Goal: Task Accomplishment & Management: Manage account settings

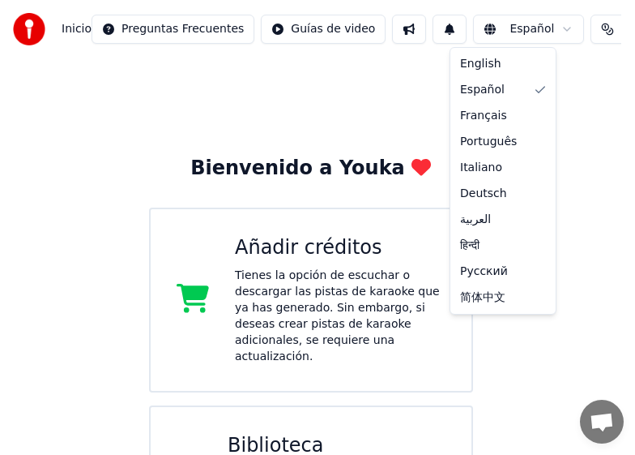
click at [524, 31] on html "Inicio Preguntas Frecuentes Guías de video Español Créditos 2 Añadir créditos C…" at bounding box center [317, 361] width 635 height 723
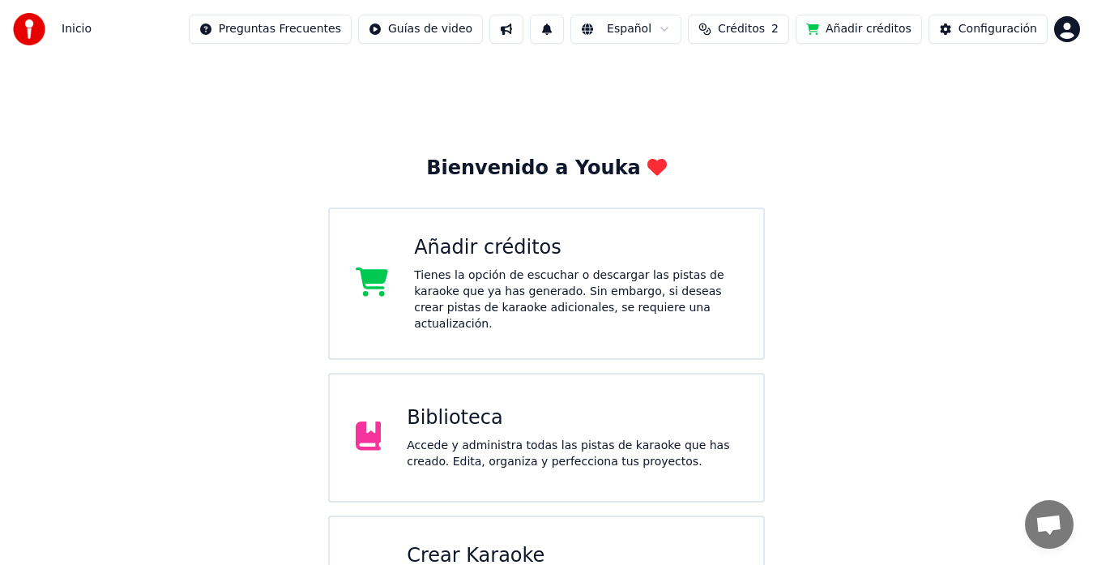
click at [485, 414] on div "Biblioteca" at bounding box center [572, 418] width 331 height 26
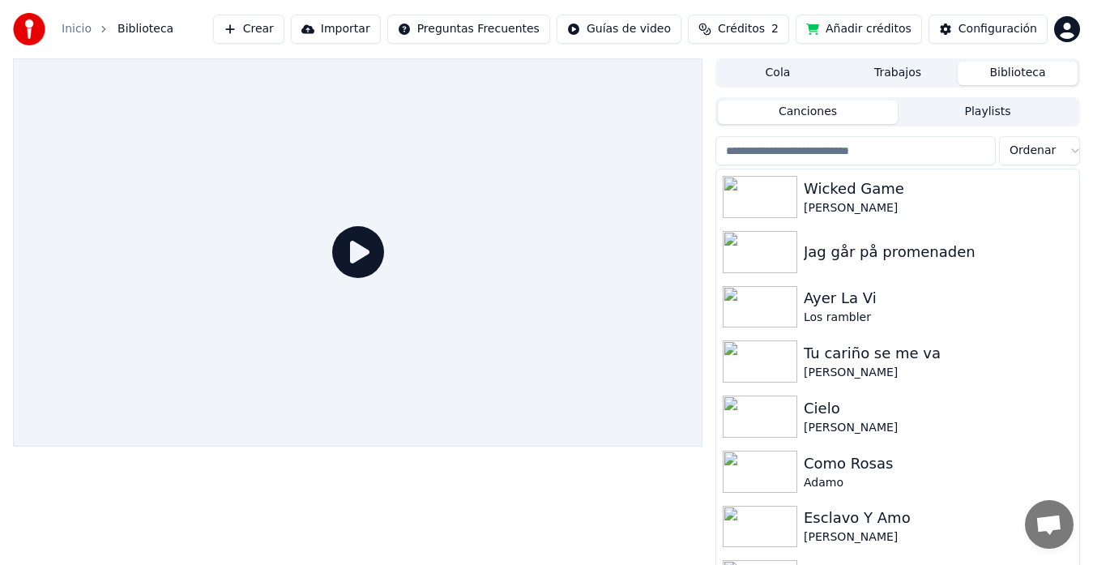
click at [759, 35] on span "Créditos" at bounding box center [741, 29] width 47 height 16
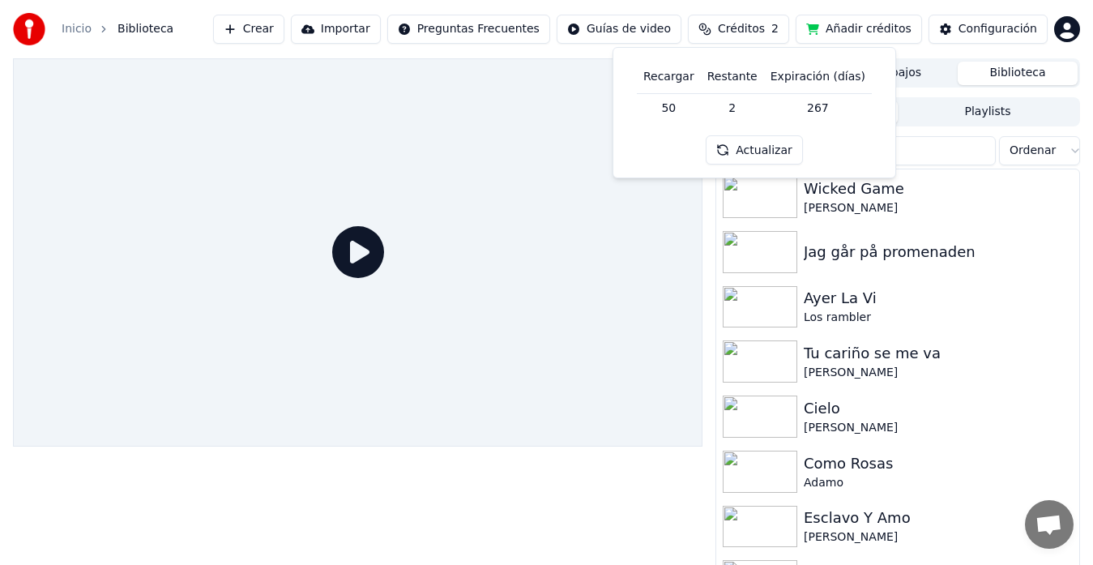
click at [741, 81] on th "Restante" at bounding box center [732, 77] width 63 height 32
click at [795, 79] on th "Expiración (días)" at bounding box center [818, 77] width 108 height 32
click at [754, 152] on button "Actualizar" at bounding box center [754, 149] width 96 height 29
click at [857, 27] on button "Añadir créditos" at bounding box center [859, 29] width 126 height 29
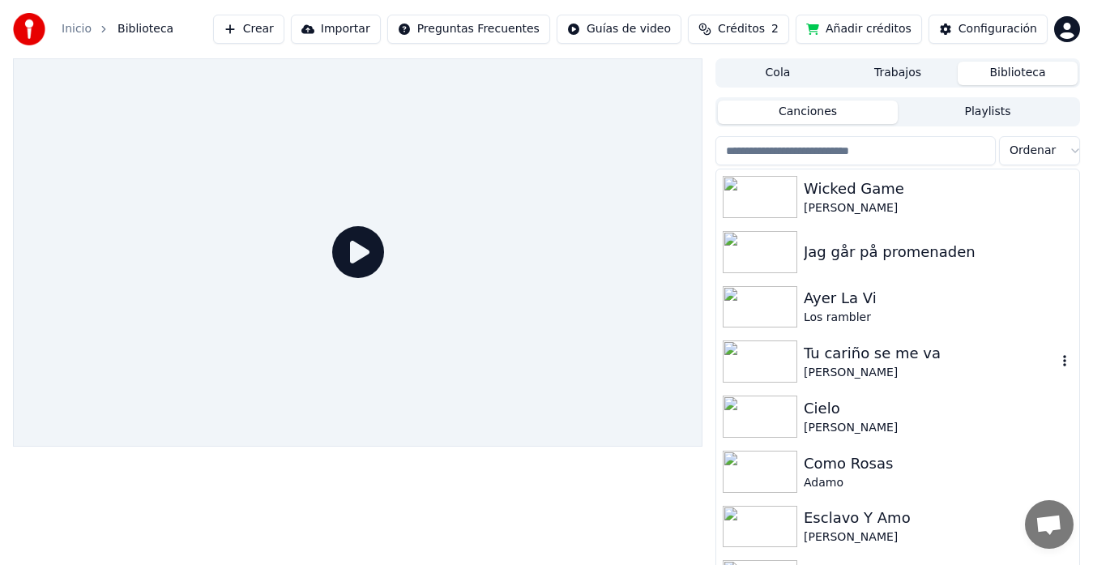
scroll to position [108, 0]
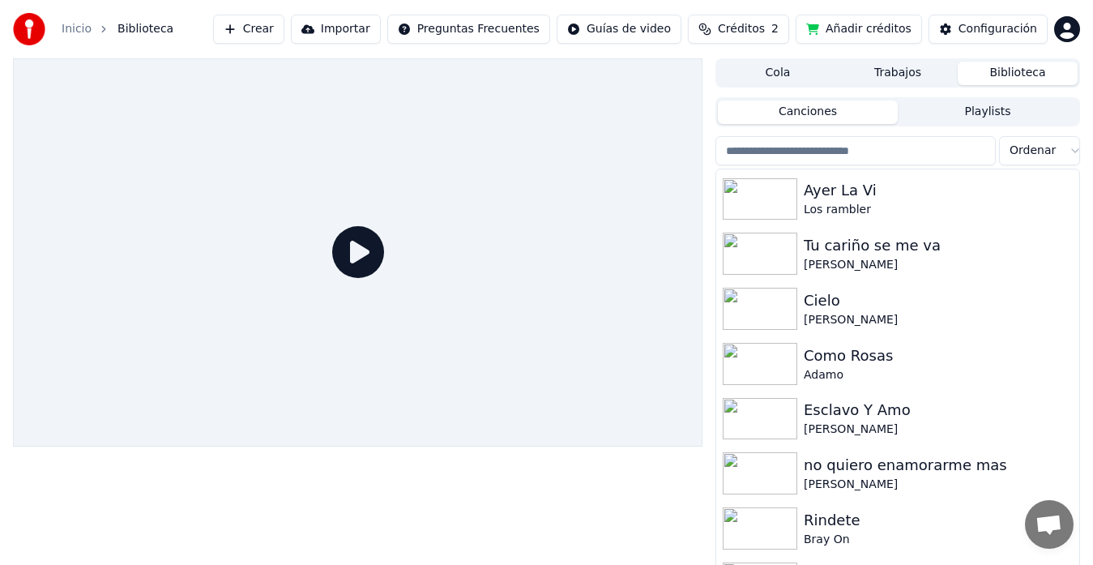
click at [872, 295] on div "Cielo" at bounding box center [938, 300] width 269 height 23
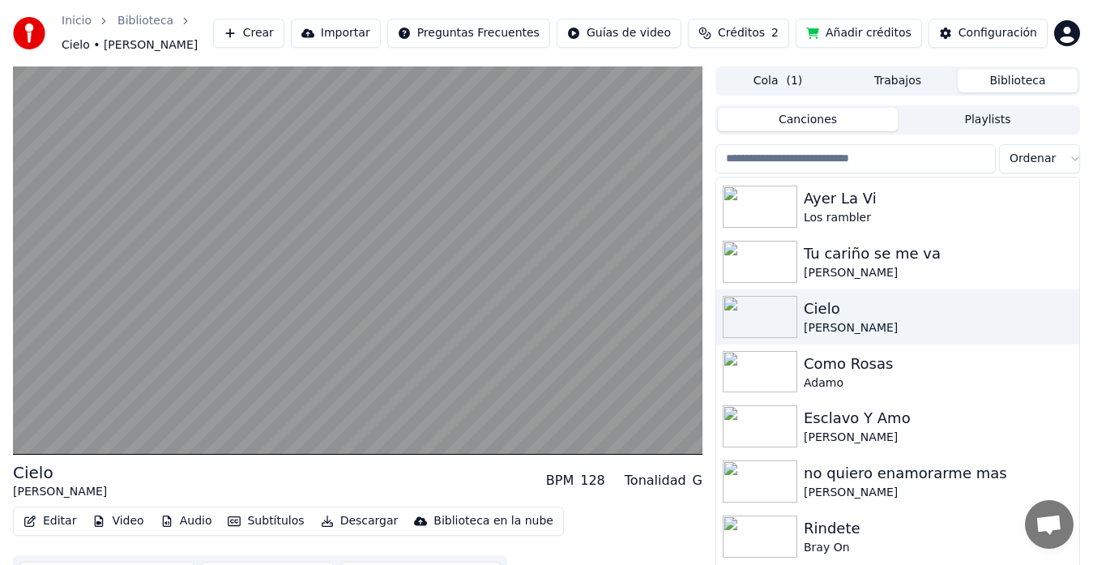
click at [885, 32] on button "Añadir créditos" at bounding box center [859, 33] width 126 height 29
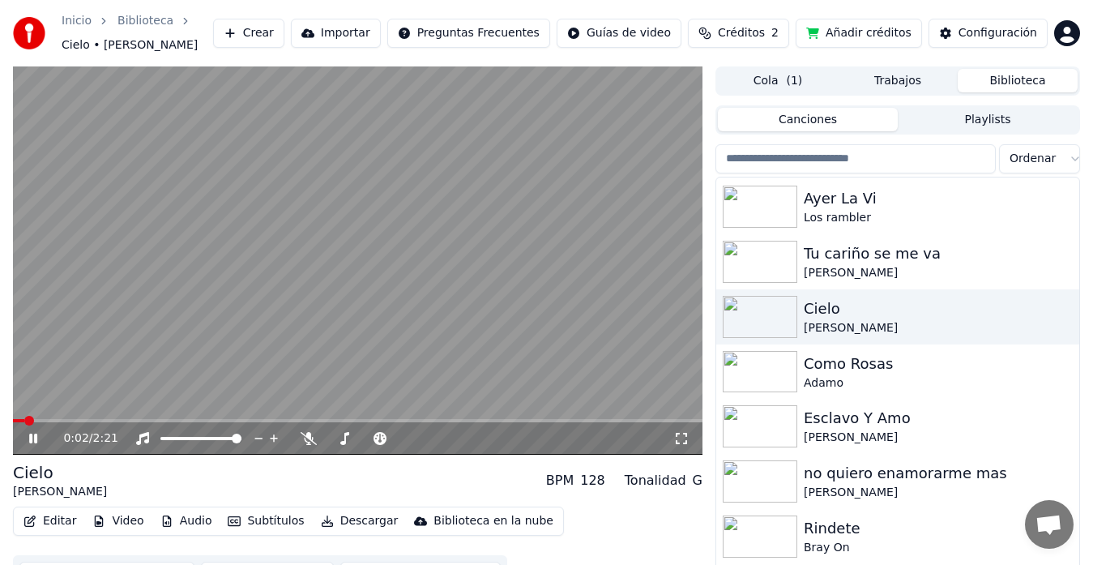
click at [158, 186] on video at bounding box center [358, 260] width 690 height 388
click at [913, 37] on button "Añadir créditos" at bounding box center [859, 33] width 126 height 29
